Goal: Download file/media

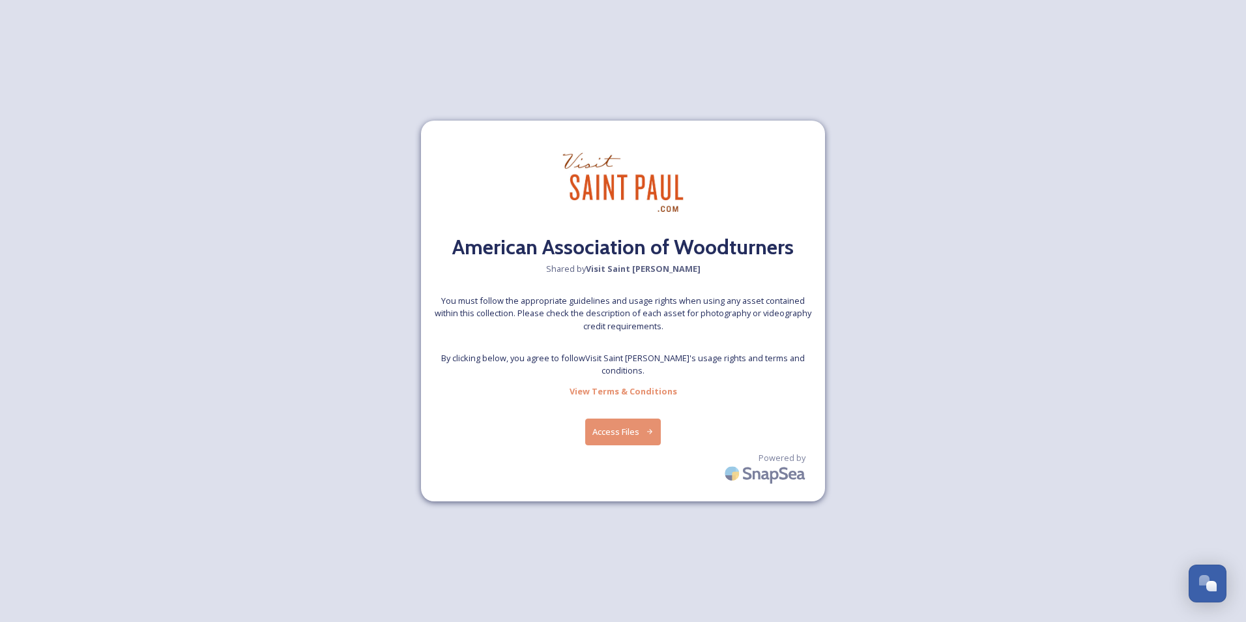
click at [639, 429] on button "Access Files" at bounding box center [623, 431] width 76 height 27
click at [620, 428] on button "Access Files" at bounding box center [623, 431] width 76 height 27
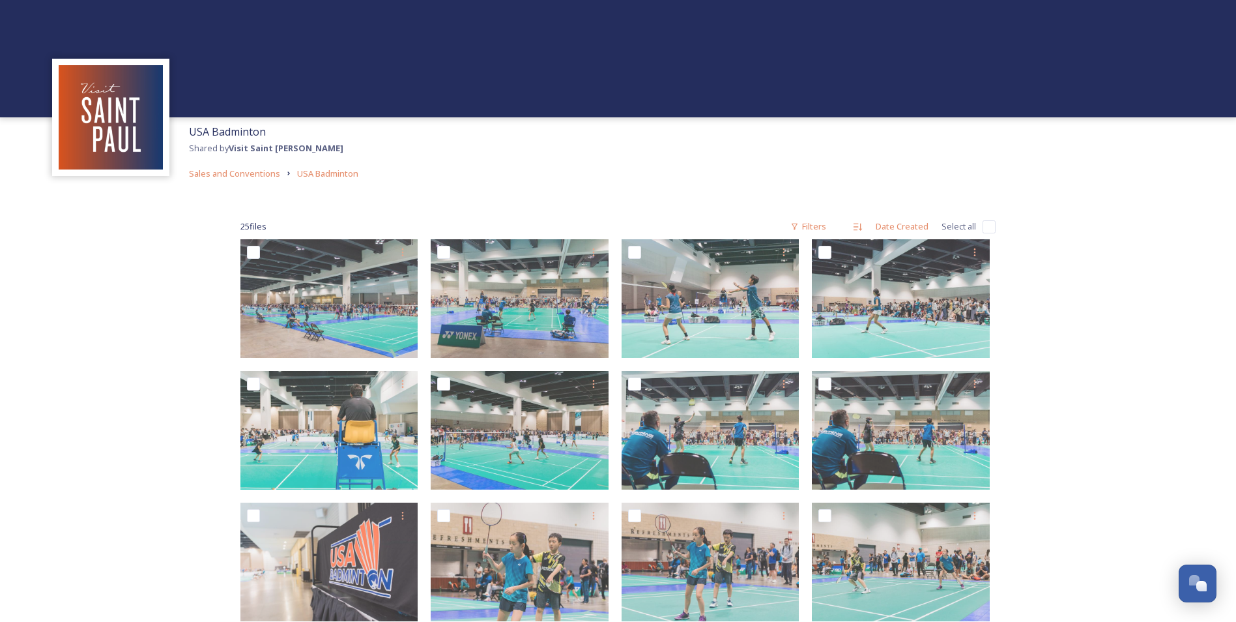
click at [979, 228] on div "25 file s Filters Date Created Select all" at bounding box center [617, 226] width 755 height 25
click at [983, 226] on input "checkbox" at bounding box center [989, 226] width 13 height 13
checkbox input "true"
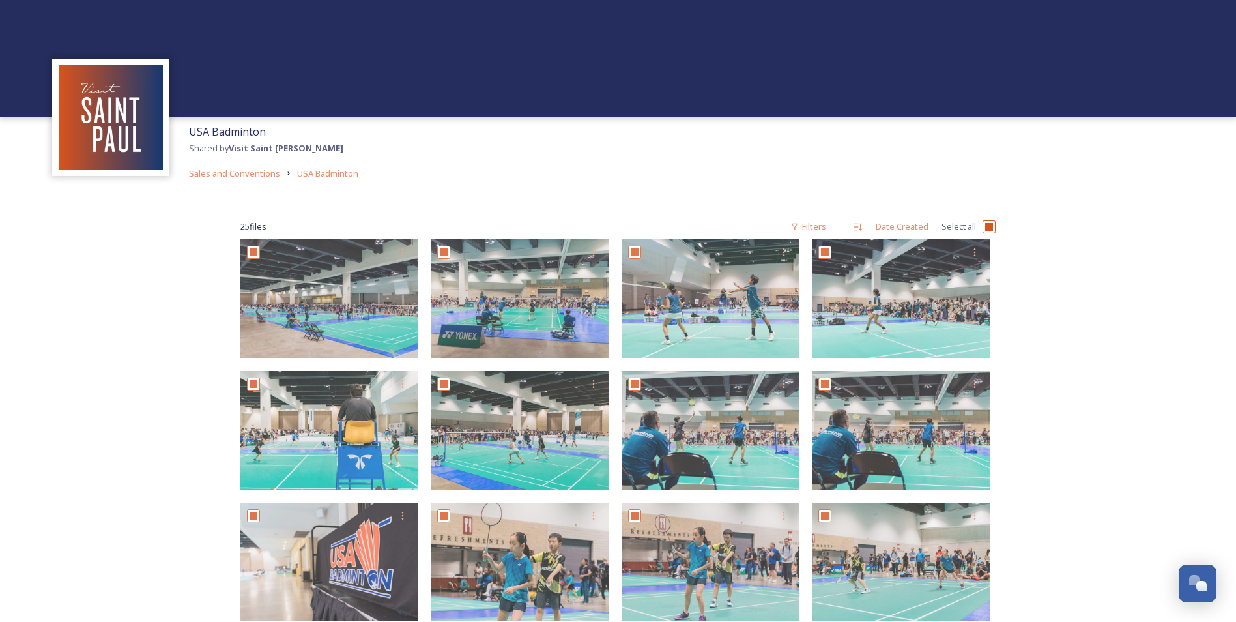
checkbox input "true"
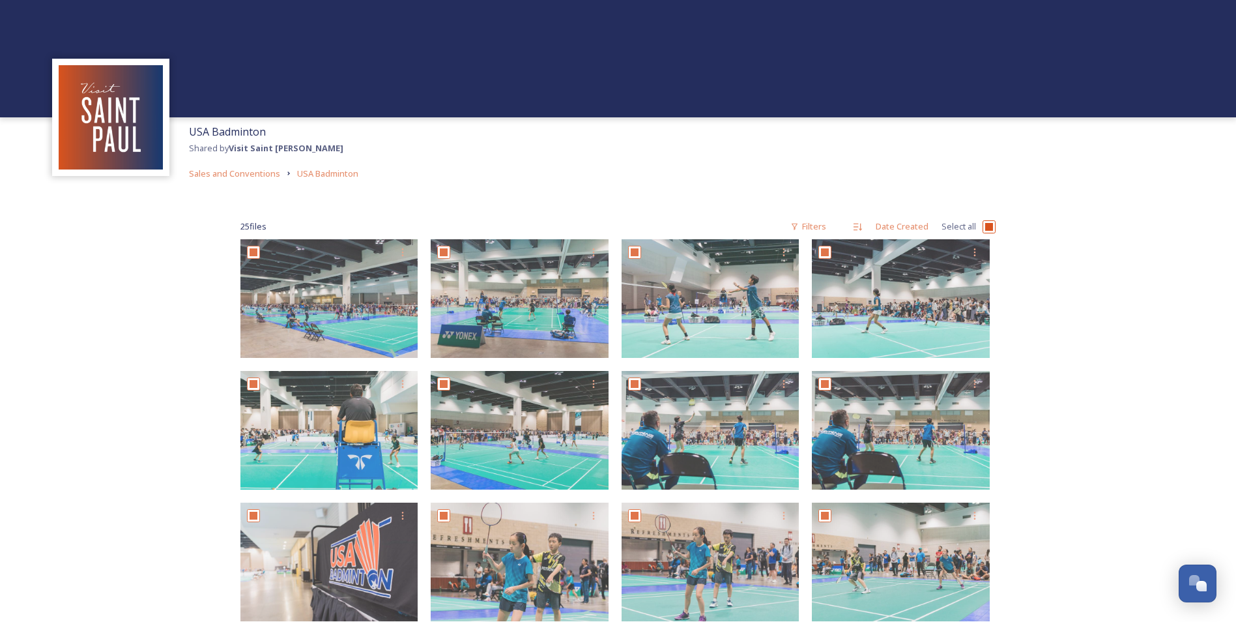
checkbox input "true"
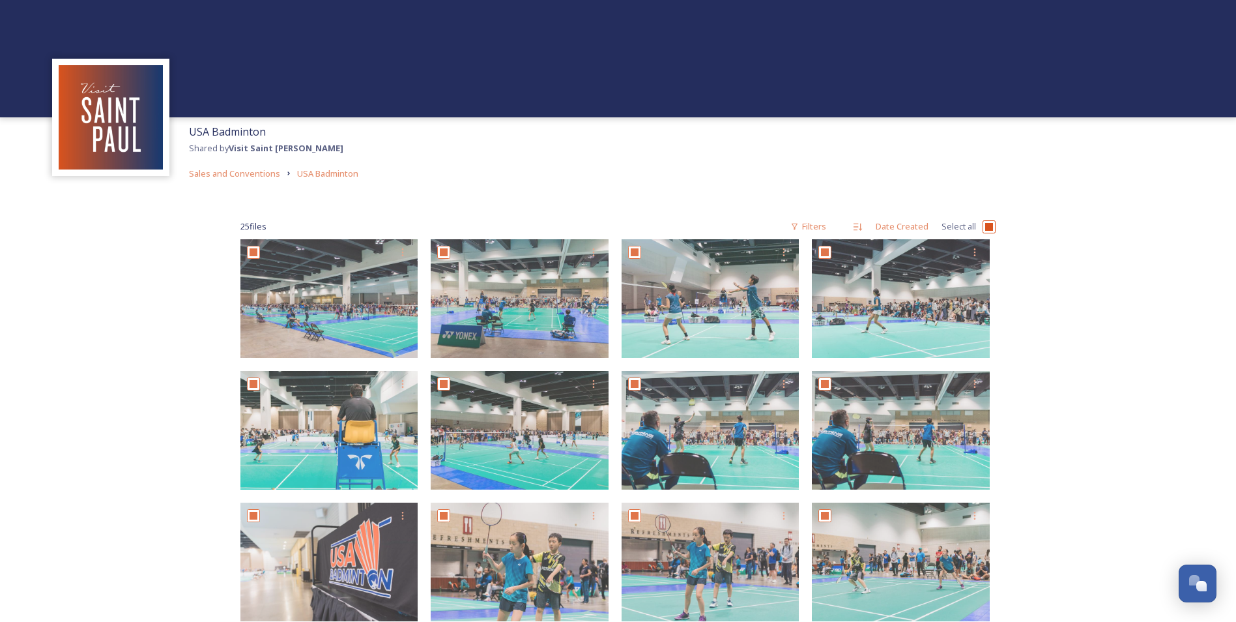
checkbox input "true"
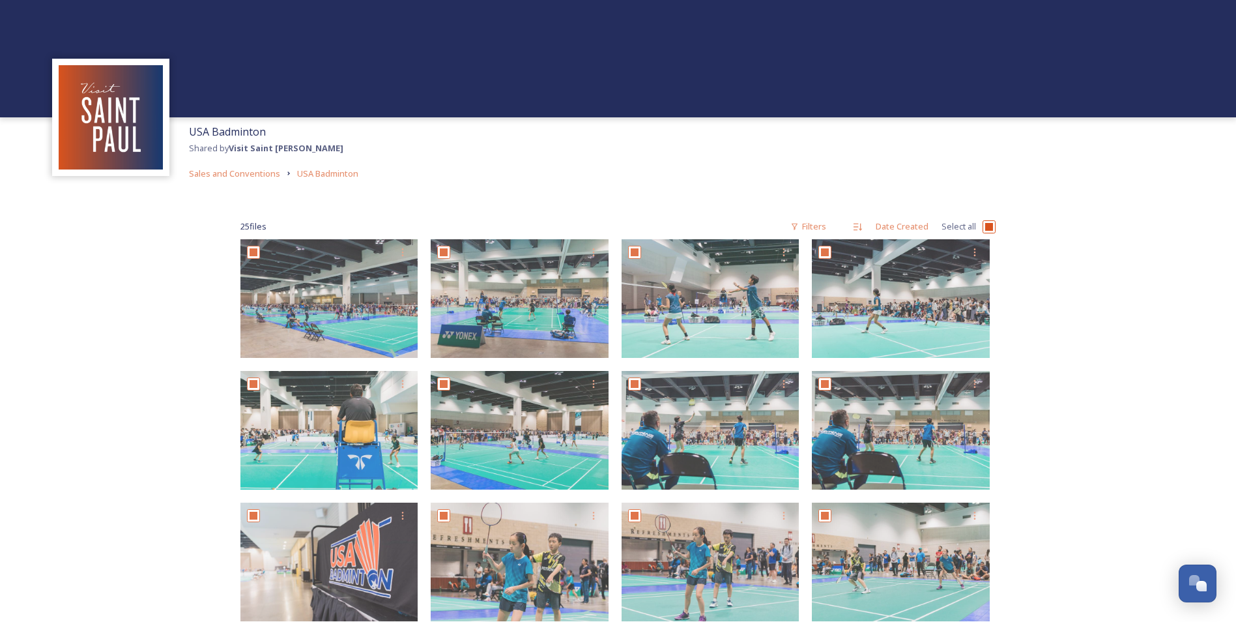
checkbox input "true"
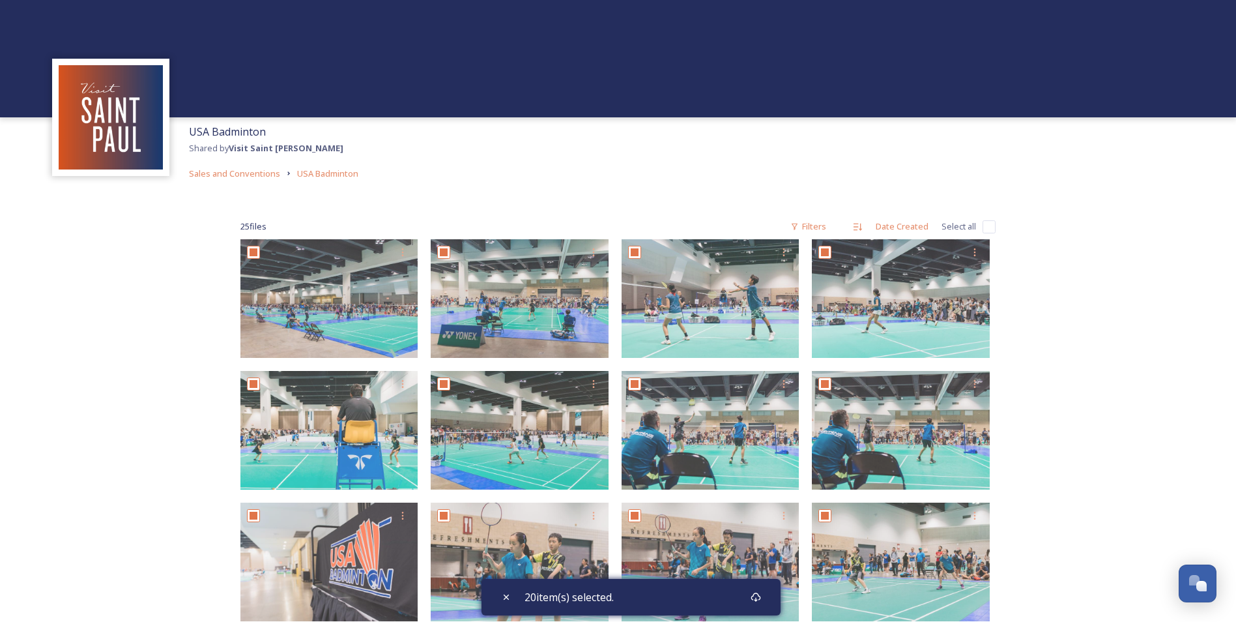
click at [986, 226] on input "checkbox" at bounding box center [989, 226] width 13 height 13
checkbox input "true"
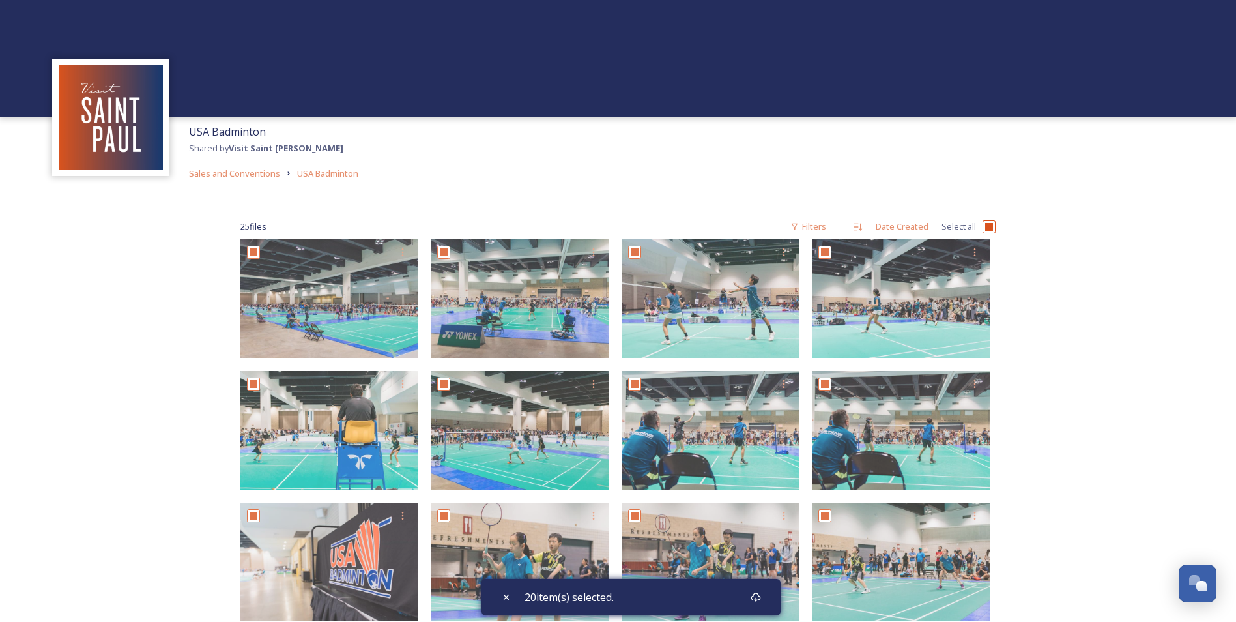
checkbox input "true"
click at [758, 595] on icon at bounding box center [756, 597] width 10 height 10
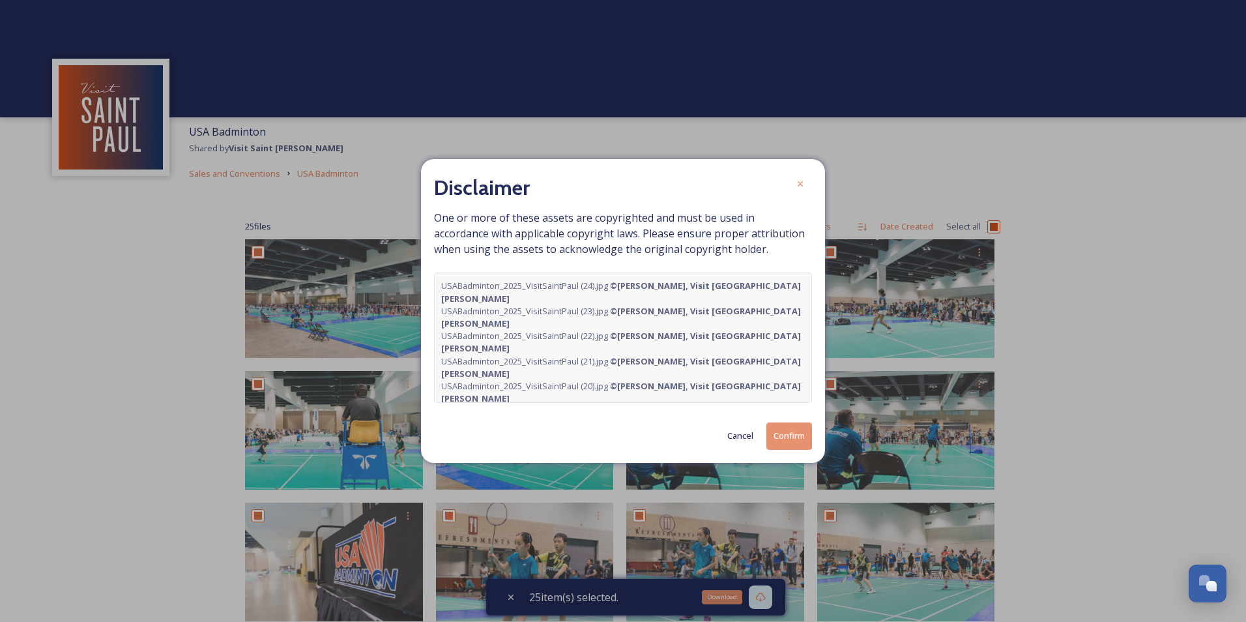
click at [798, 436] on button "Confirm" at bounding box center [789, 435] width 46 height 27
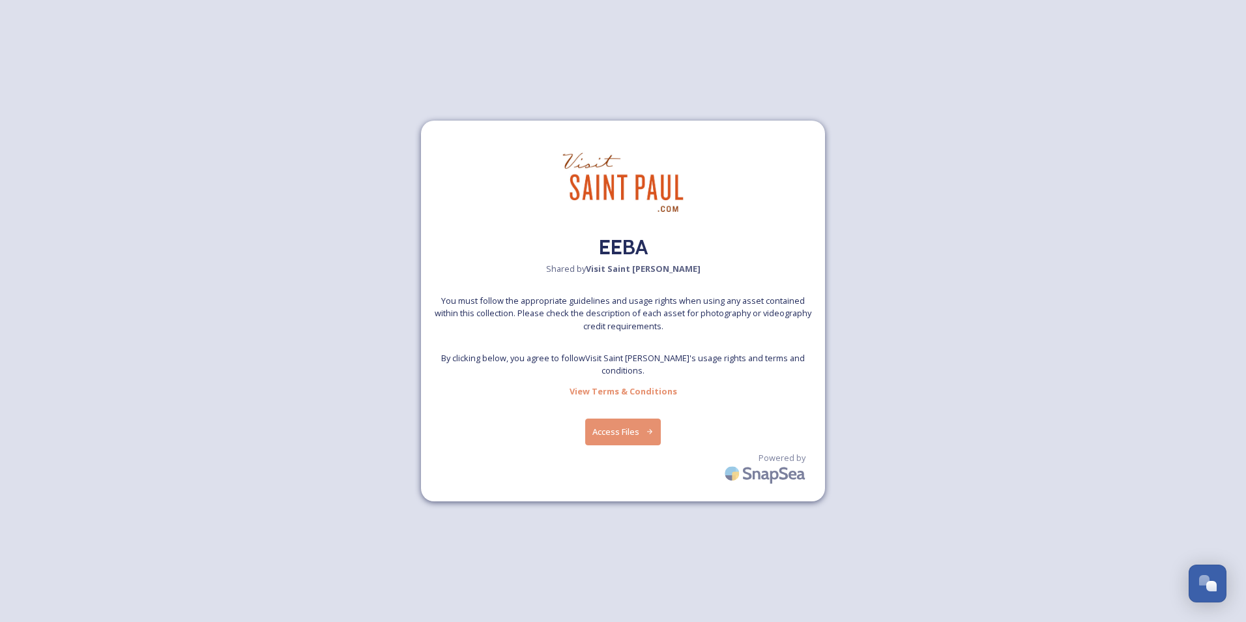
click at [630, 428] on button "Access Files" at bounding box center [623, 431] width 76 height 27
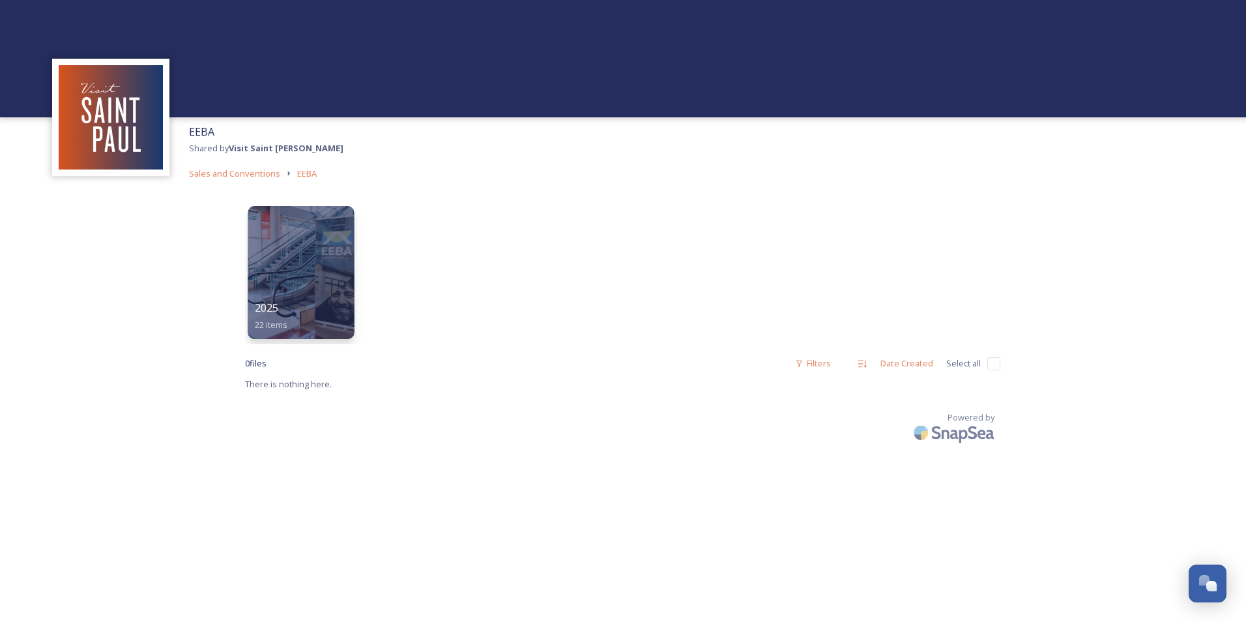
click at [308, 303] on div "2025 22 items" at bounding box center [301, 316] width 93 height 33
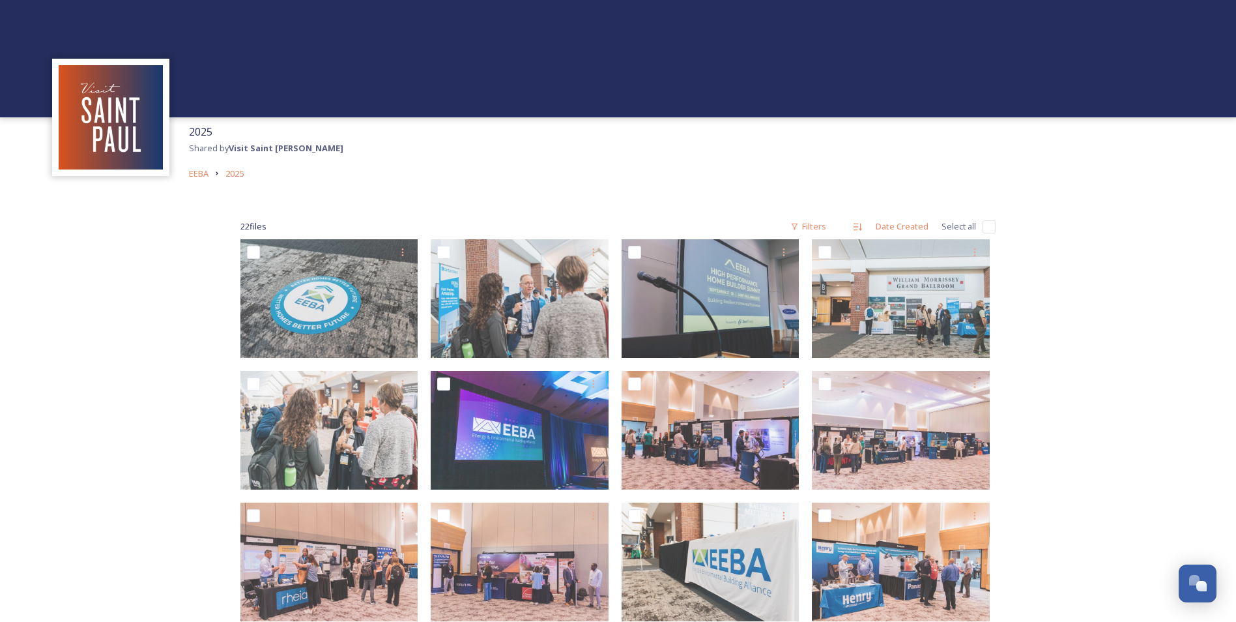
click at [988, 221] on input "checkbox" at bounding box center [989, 226] width 13 height 13
checkbox input "true"
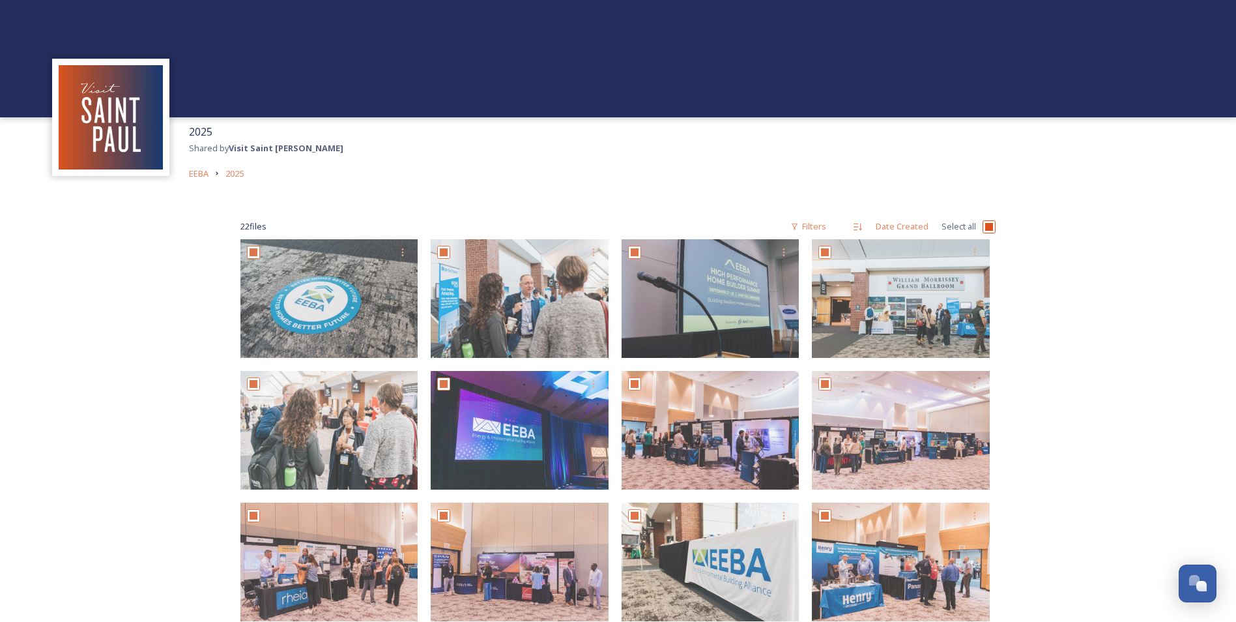
checkbox input "true"
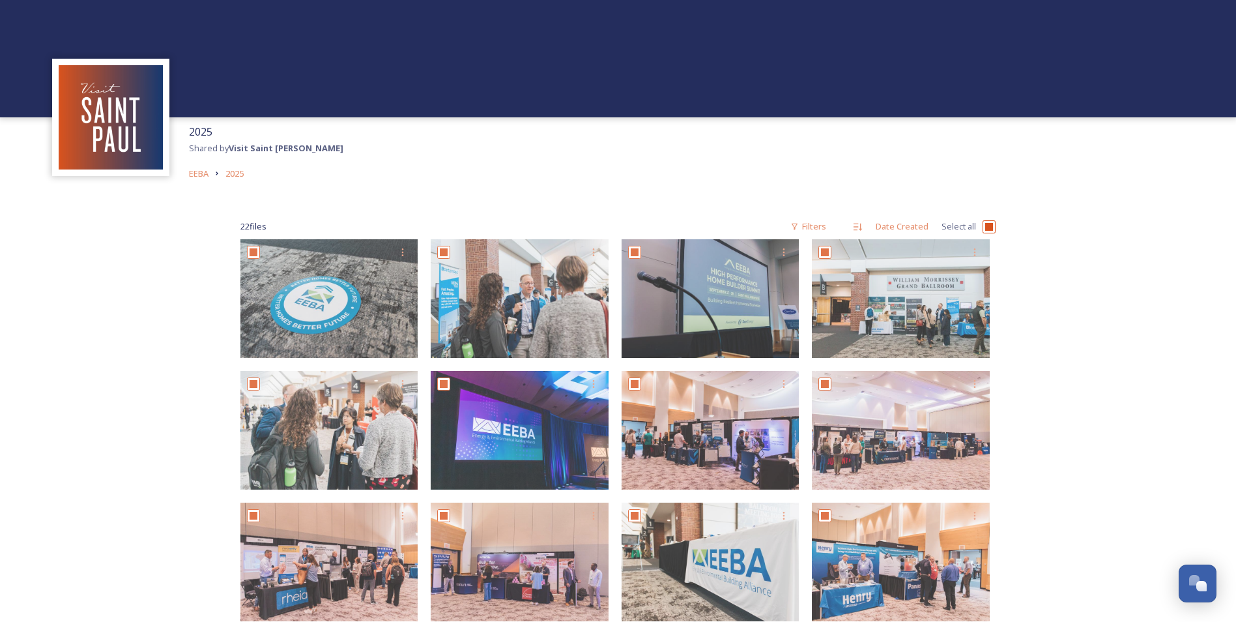
checkbox input "true"
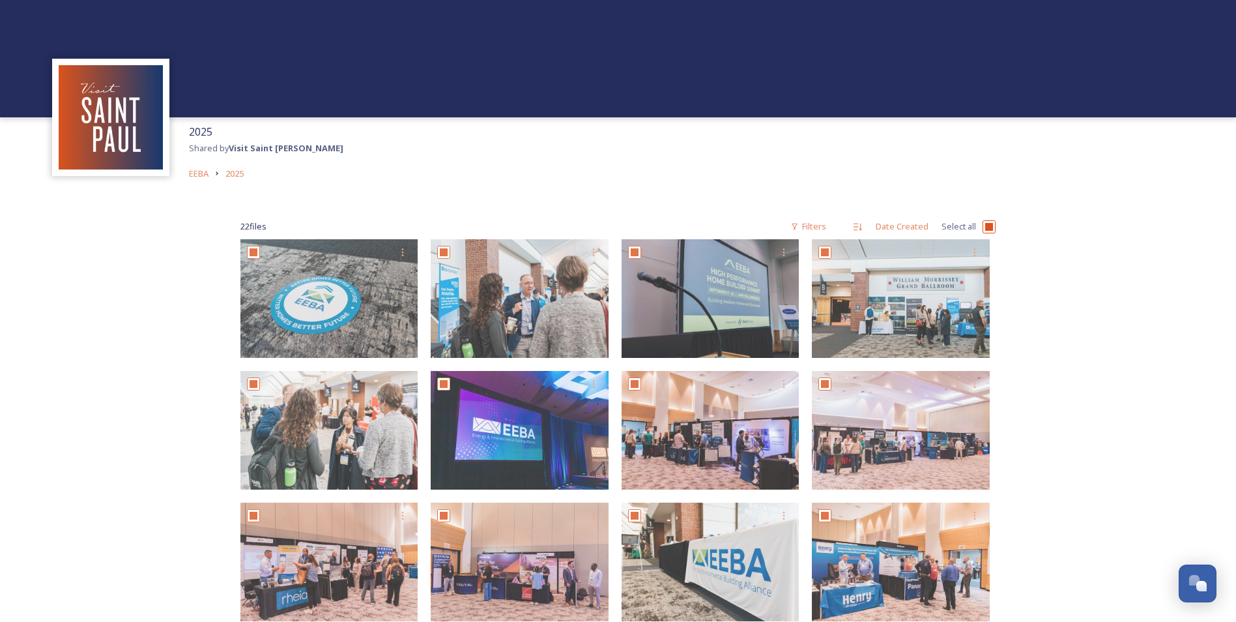
checkbox input "true"
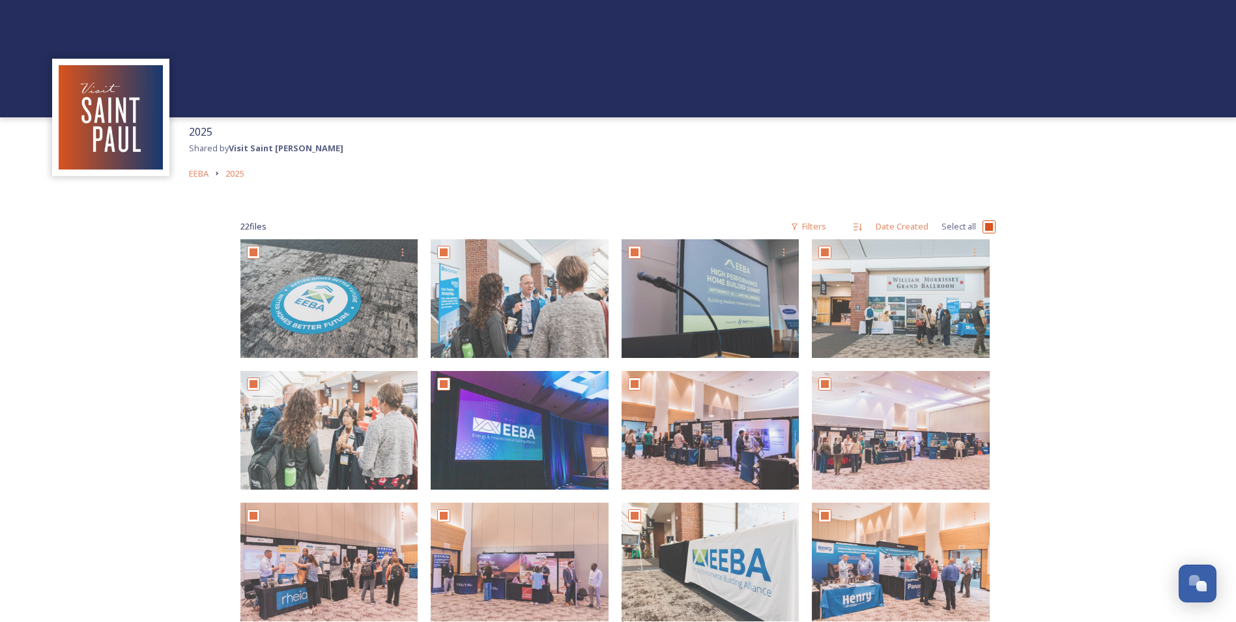
checkbox input "true"
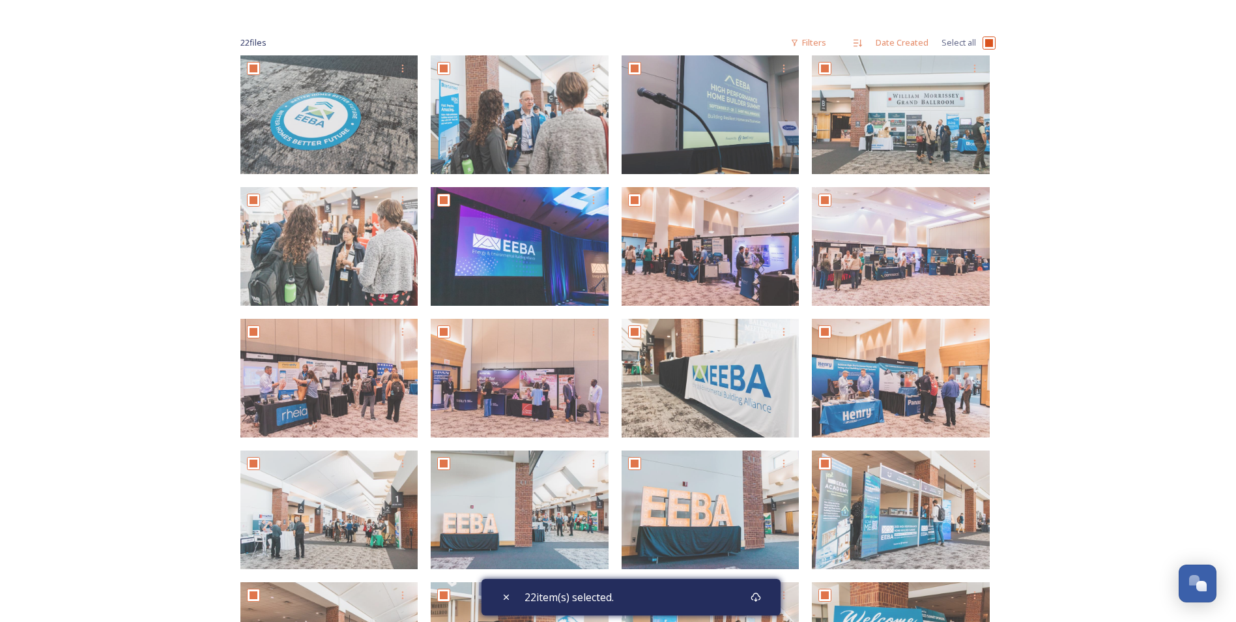
scroll to position [159, 0]
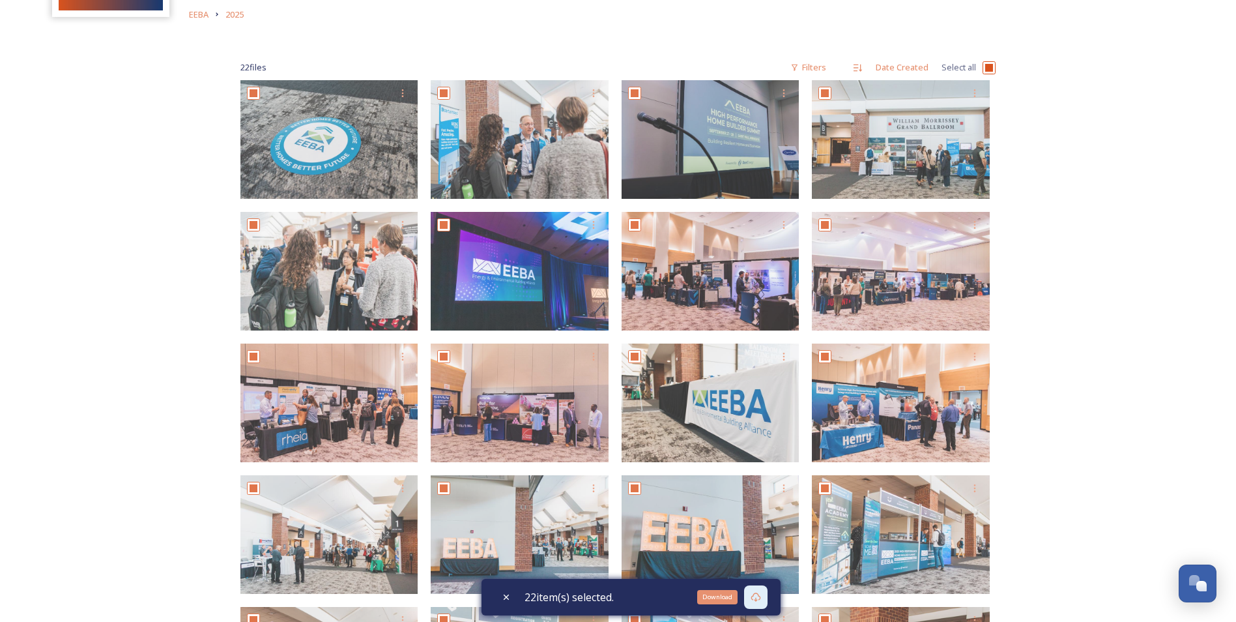
click at [760, 596] on icon at bounding box center [756, 596] width 10 height 9
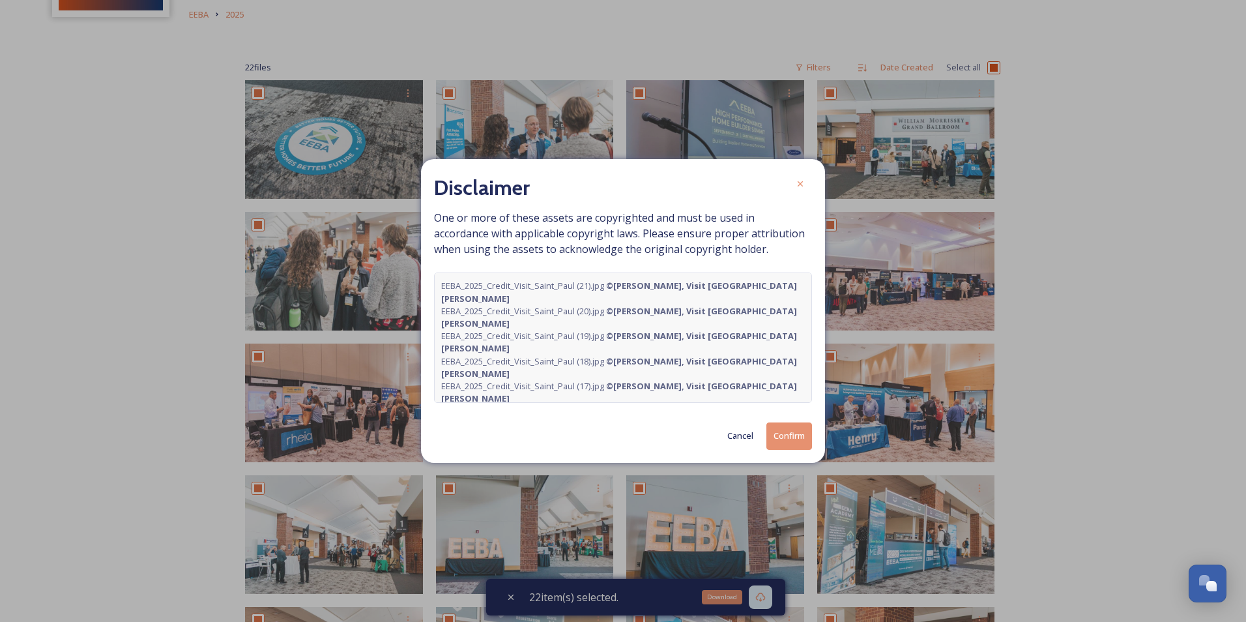
click at [792, 437] on button "Confirm" at bounding box center [789, 435] width 46 height 27
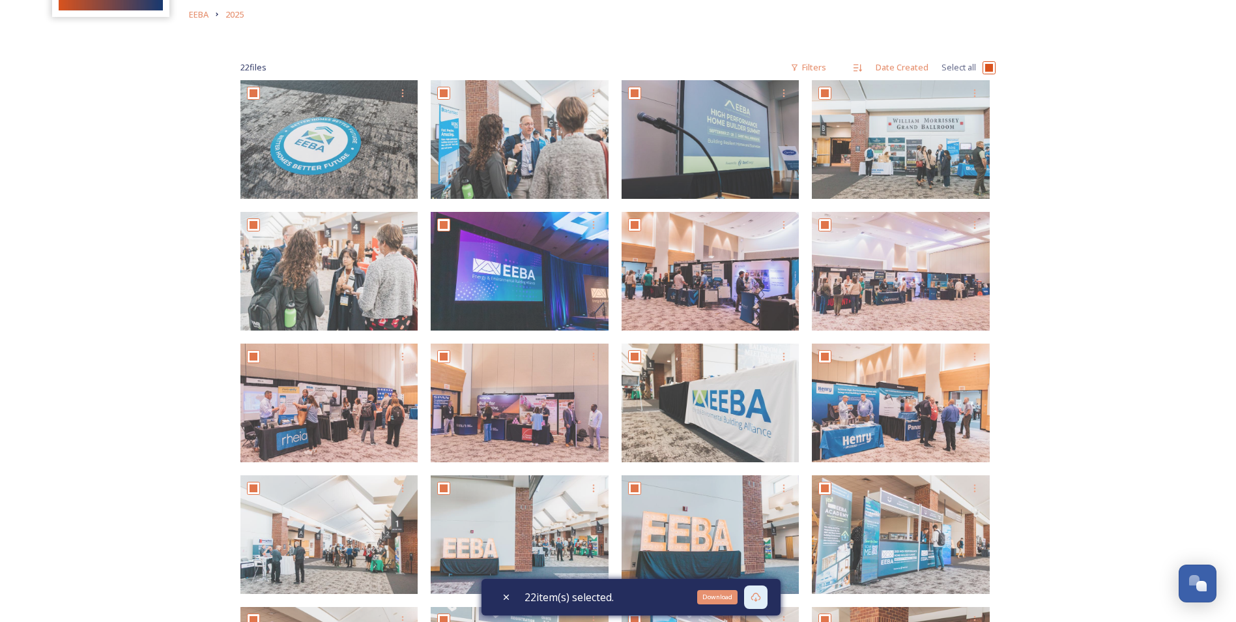
click at [177, 364] on div "2025 Shared by Visit Saint [PERSON_NAME] EEBA 2025 22 file s Filters Date Creat…" at bounding box center [618, 394] width 1236 height 1107
